Goal: Task Accomplishment & Management: Manage account settings

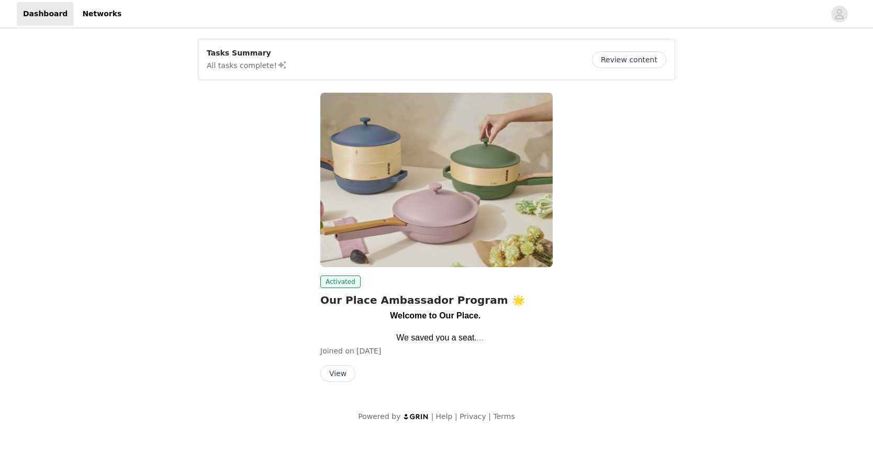
click at [337, 374] on button "View" at bounding box center [337, 373] width 35 height 17
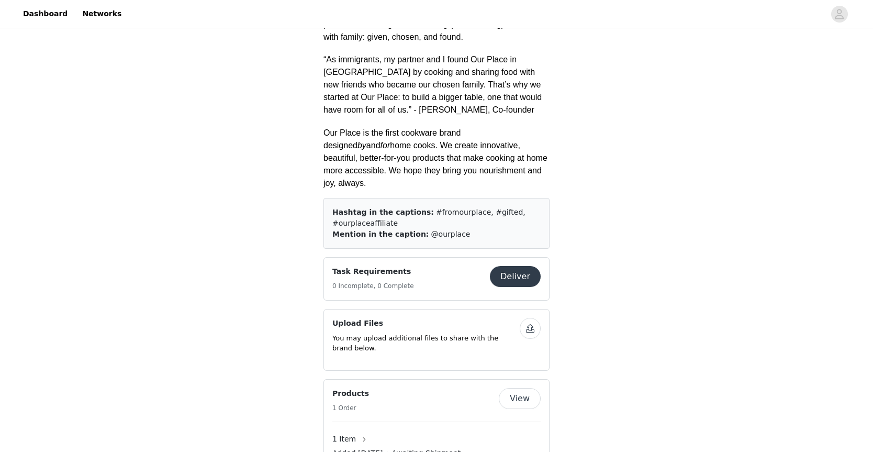
scroll to position [440, 0]
click at [450, 446] on span "Added [DATE] • Awaiting Shipment" at bounding box center [396, 451] width 128 height 11
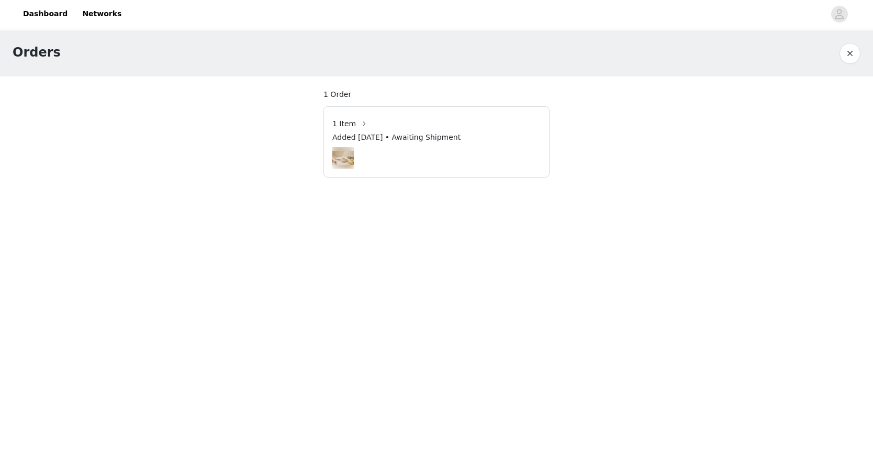
click at [455, 135] on span "Added [DATE] • Awaiting Shipment" at bounding box center [396, 137] width 128 height 11
click at [848, 55] on button "button" at bounding box center [849, 53] width 21 height 21
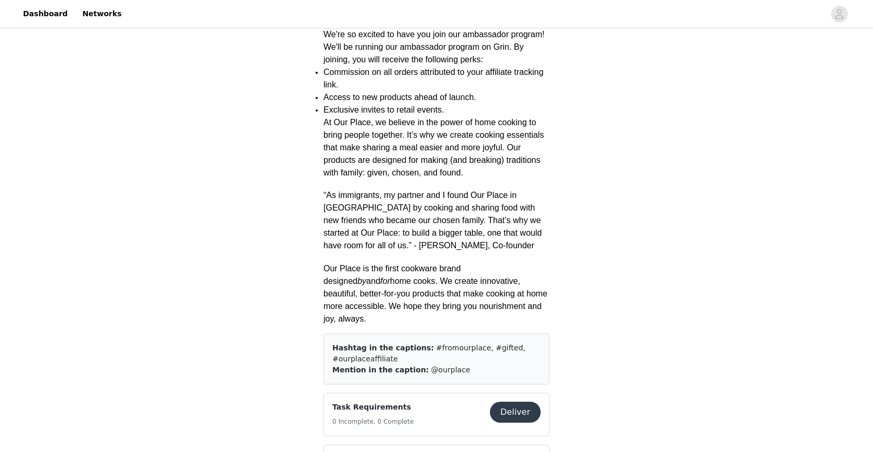
scroll to position [314, 0]
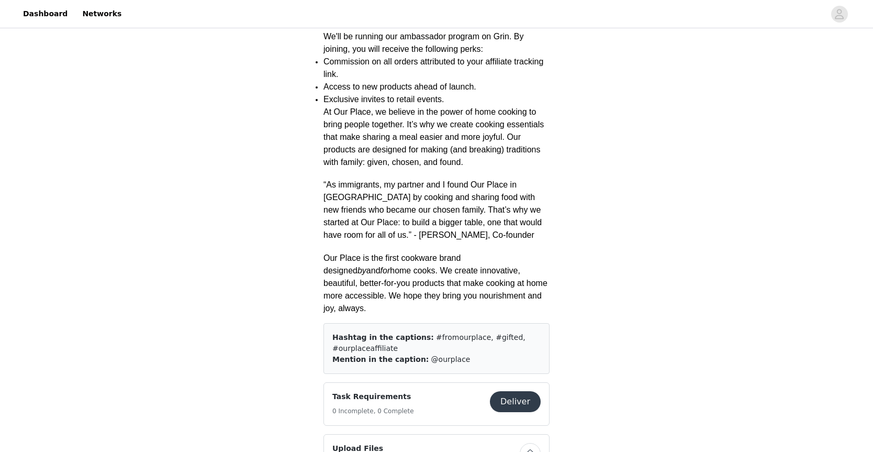
click at [521, 391] on button "Deliver" at bounding box center [515, 401] width 51 height 21
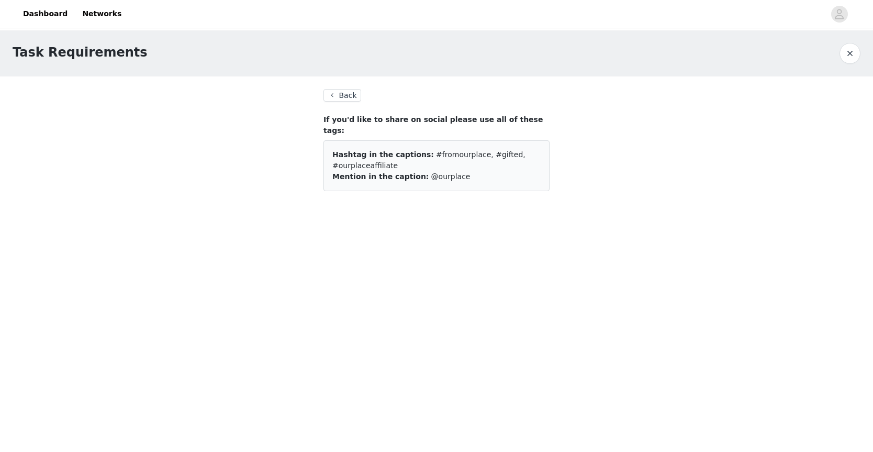
click at [336, 98] on button "Back" at bounding box center [342, 95] width 38 height 13
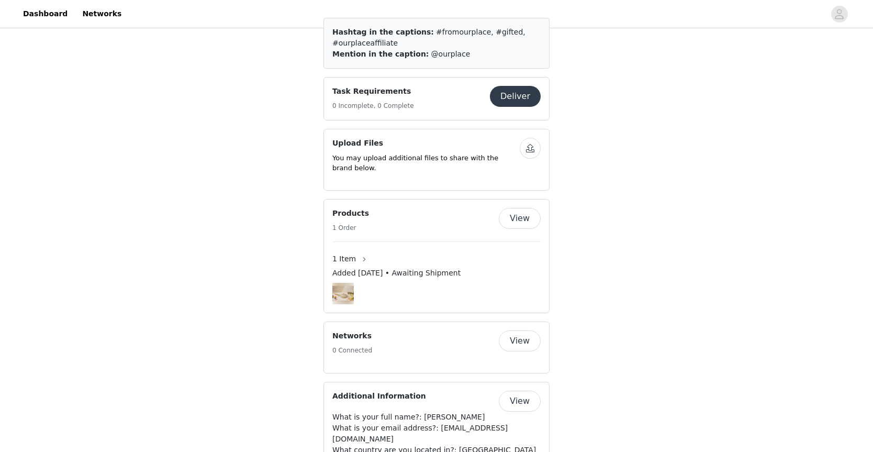
scroll to position [569, 0]
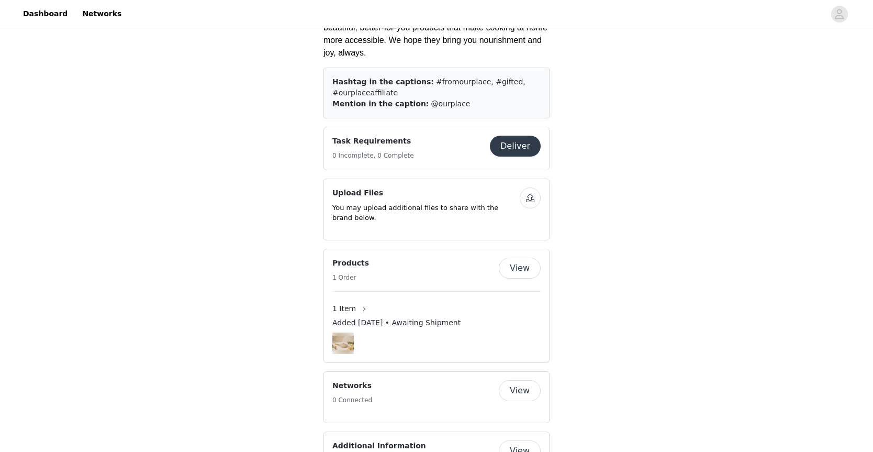
click at [522, 257] on button "View" at bounding box center [520, 267] width 42 height 21
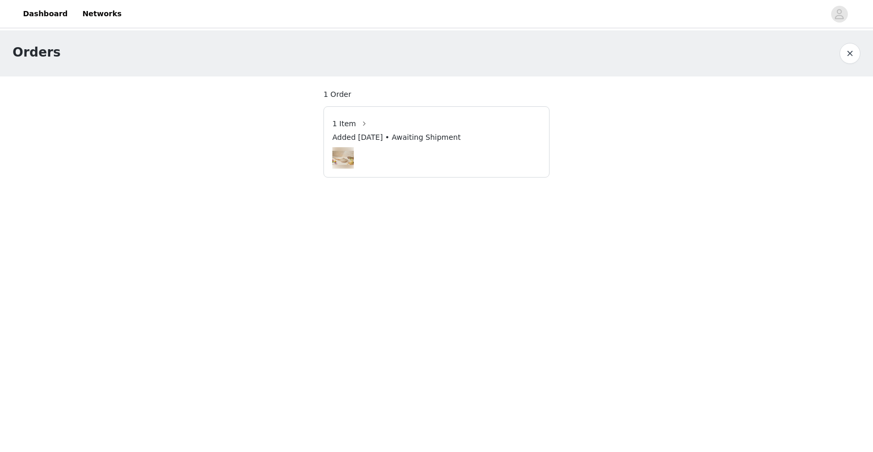
click at [461, 138] on span "Added [DATE] • Awaiting Shipment" at bounding box center [396, 137] width 128 height 11
click at [370, 151] on div at bounding box center [436, 157] width 208 height 21
click at [341, 155] on img at bounding box center [342, 158] width 21 height 14
click at [342, 120] on span "1 Item" at bounding box center [344, 123] width 24 height 11
click at [856, 56] on button "button" at bounding box center [849, 53] width 21 height 21
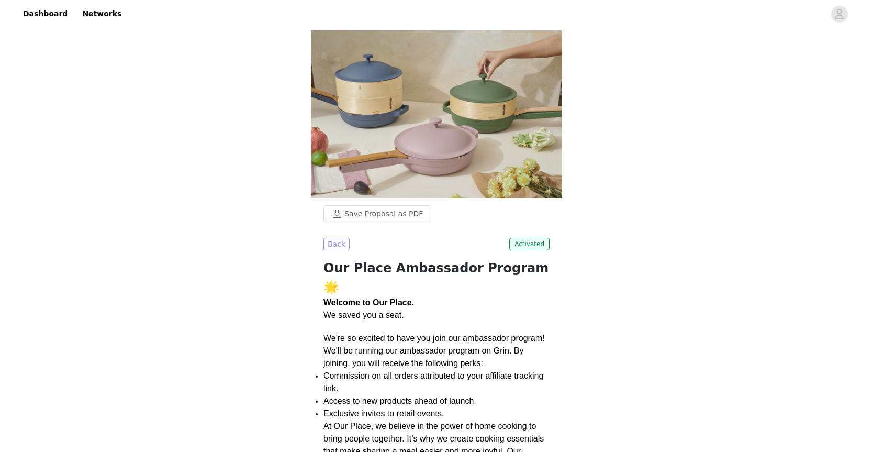
click at [335, 238] on button "Back" at bounding box center [336, 244] width 26 height 13
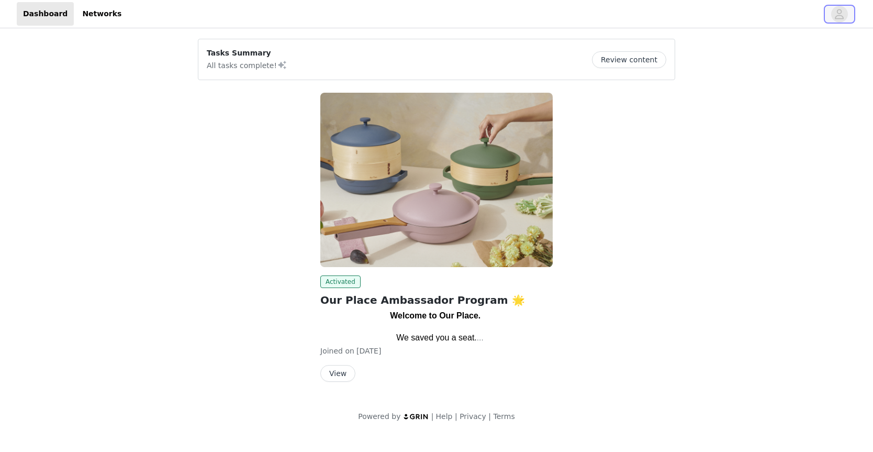
click at [831, 17] on button "button" at bounding box center [839, 14] width 29 height 17
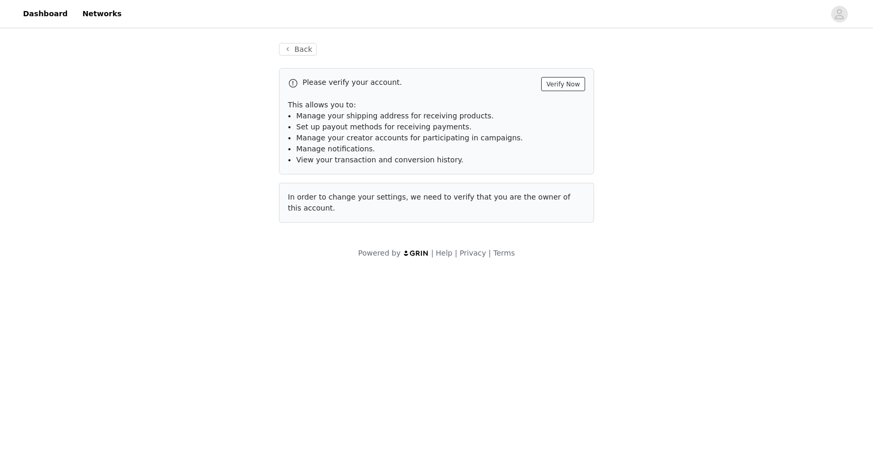
click at [562, 85] on button "Verify Now" at bounding box center [563, 84] width 44 height 14
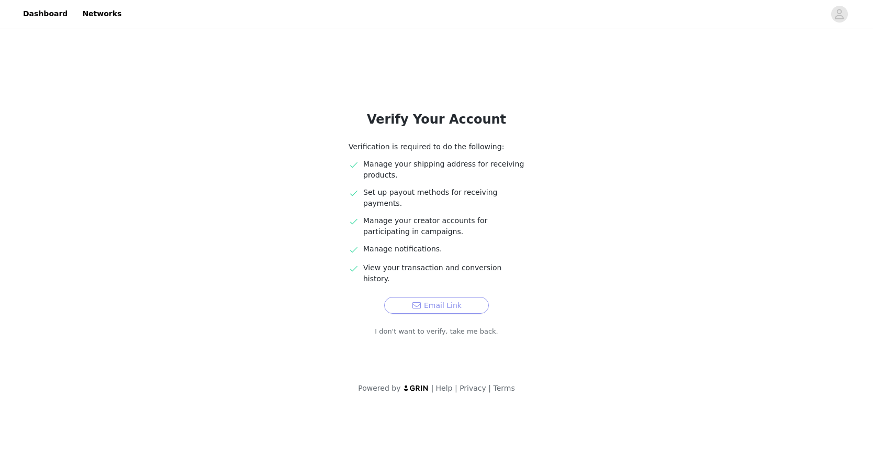
click at [450, 297] on button "Email Link" at bounding box center [436, 305] width 105 height 17
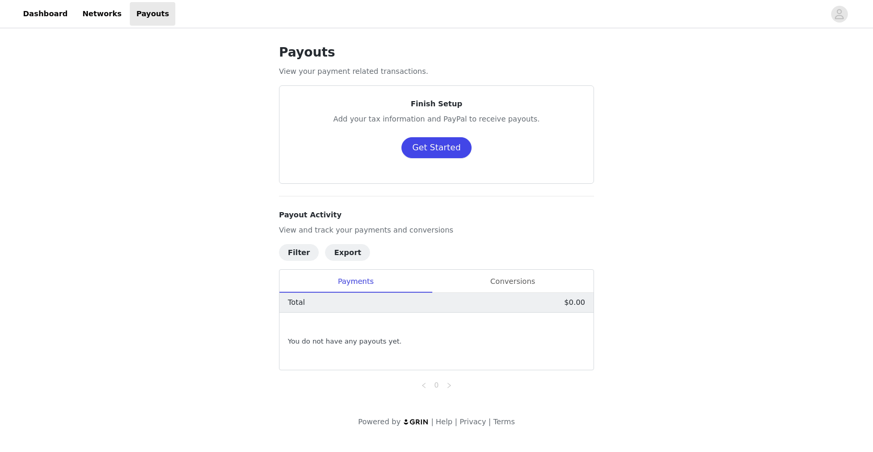
click at [437, 148] on button "Get Started" at bounding box center [436, 147] width 71 height 21
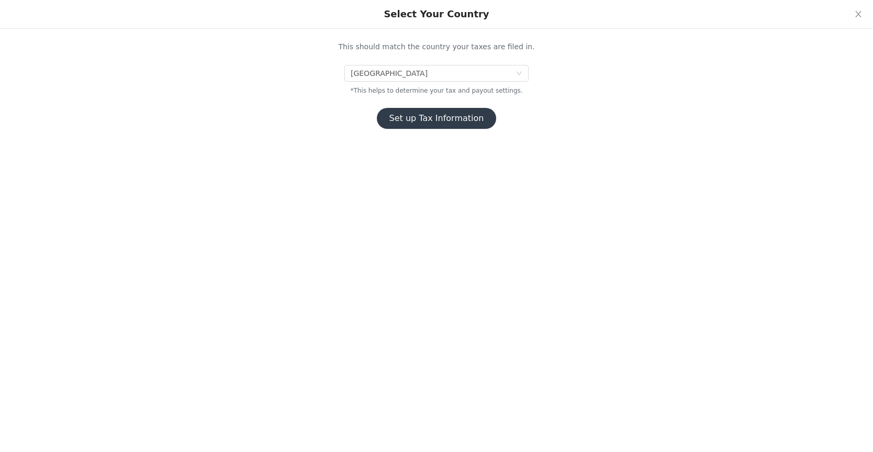
click at [456, 118] on button "Set up Tax Information" at bounding box center [437, 118] width 120 height 21
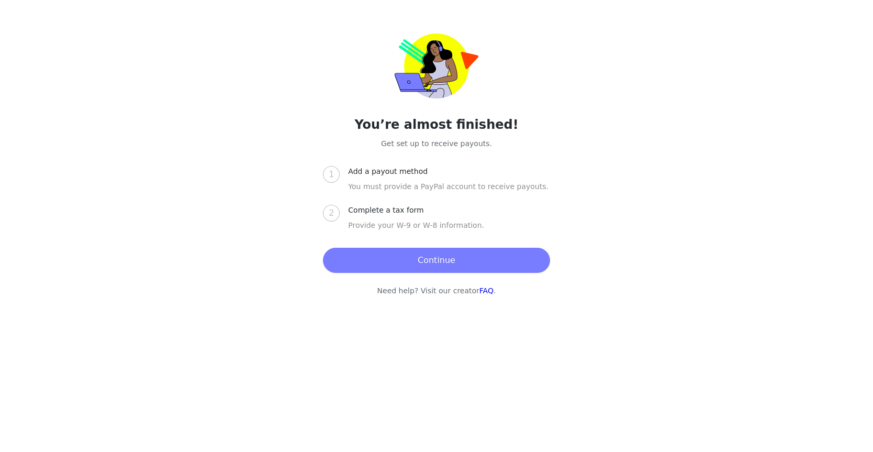
click at [448, 259] on button "Continue" at bounding box center [436, 260] width 227 height 25
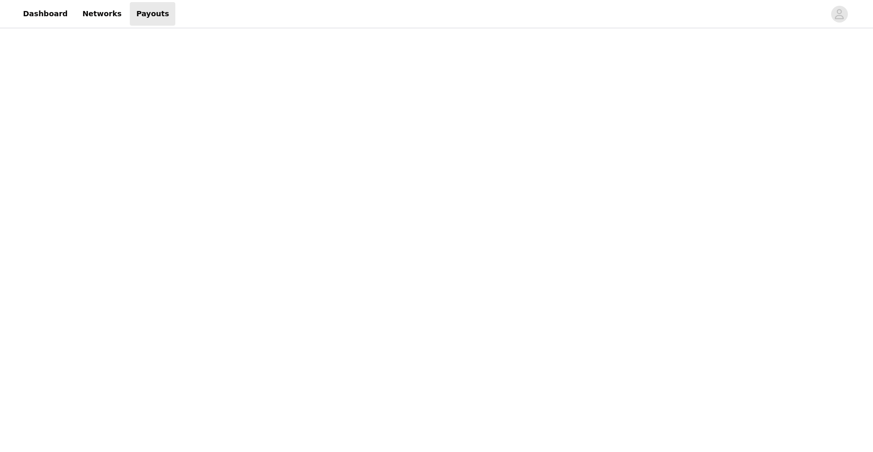
scroll to position [561, 0]
